Goal: Find specific page/section: Find specific page/section

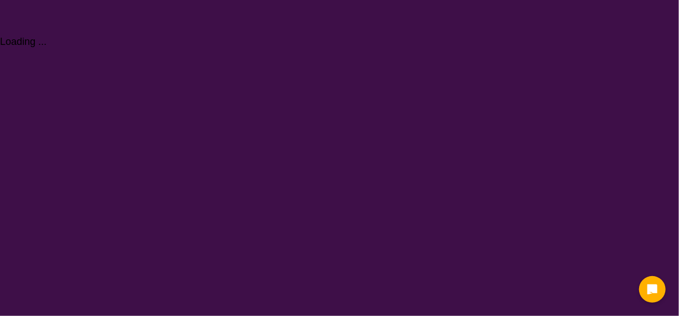
select select "[MEDICAL_DATA]"
select select "AD"
select select "NDIS"
select select "[MEDICAL_DATA]"
select select "AD"
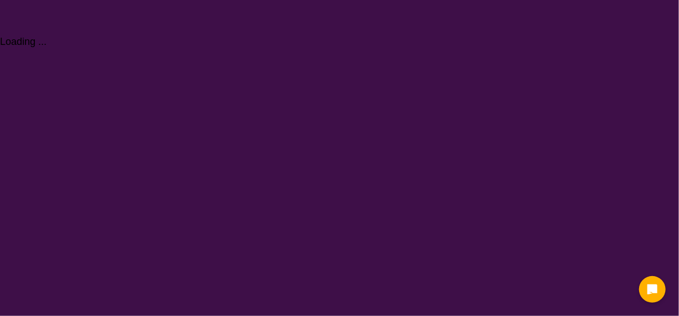
select select "NDIS"
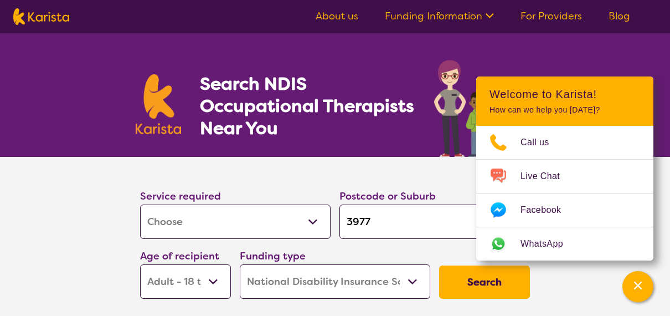
click at [495, 290] on button "Search" at bounding box center [484, 281] width 91 height 33
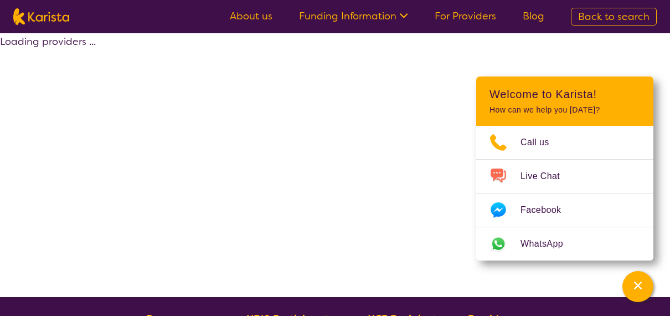
select select "by_score"
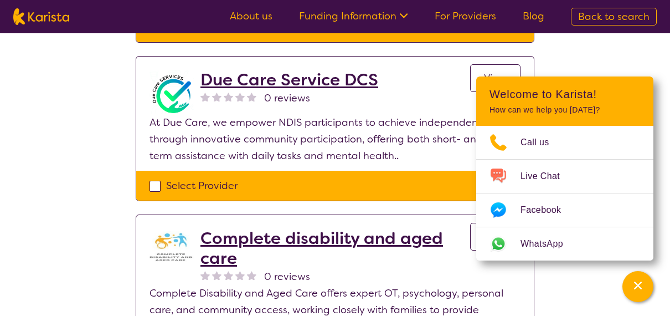
scroll to position [1185, 0]
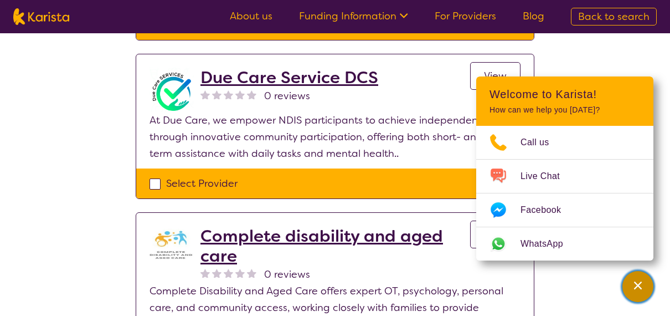
click at [634, 289] on icon "Channel Menu" at bounding box center [638, 285] width 11 height 11
